Goal: Task Accomplishment & Management: Manage account settings

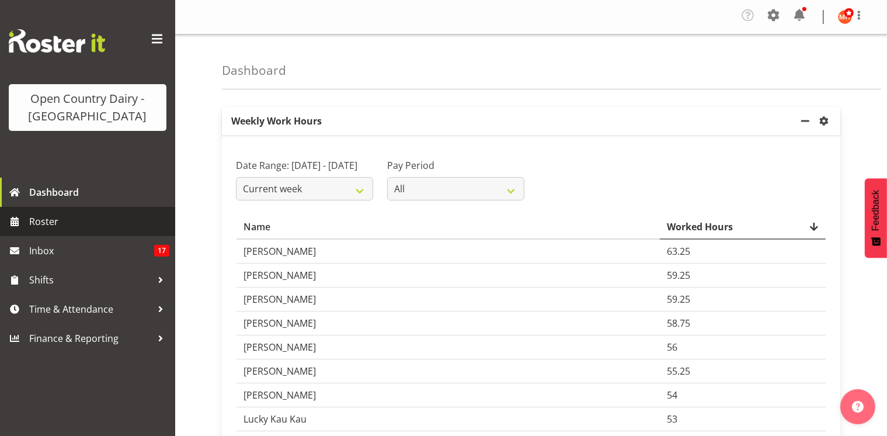
click at [45, 224] on span "Roster" at bounding box center [99, 222] width 140 height 18
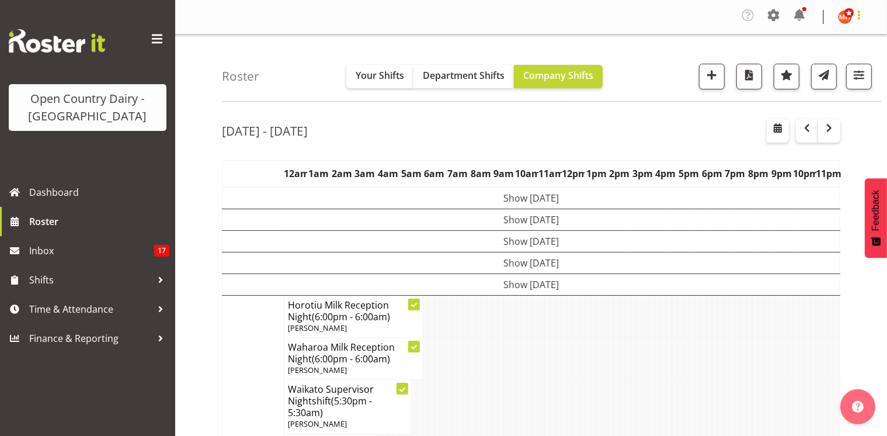
click at [862, 16] on span at bounding box center [859, 15] width 14 height 14
click at [803, 66] on link "Log Out" at bounding box center [810, 64] width 112 height 21
